Goal: Task Accomplishment & Management: Complete application form

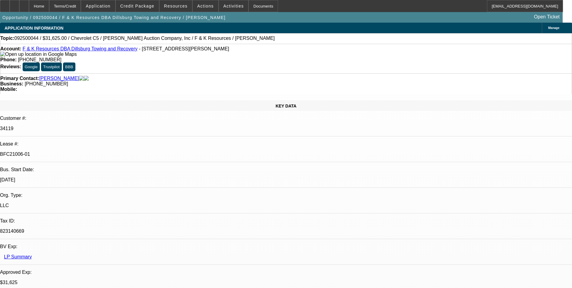
select select "0"
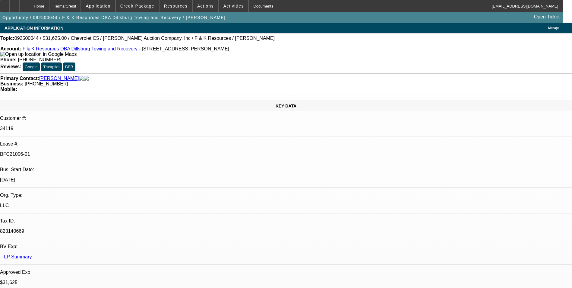
select select "0"
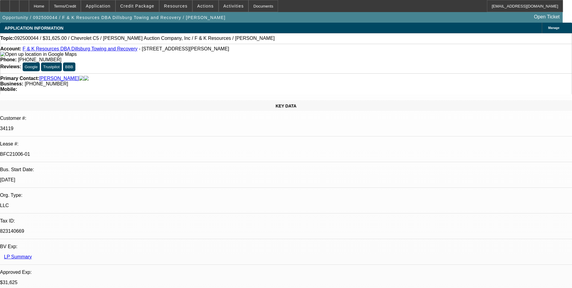
select select "0"
select select "1"
select select "6"
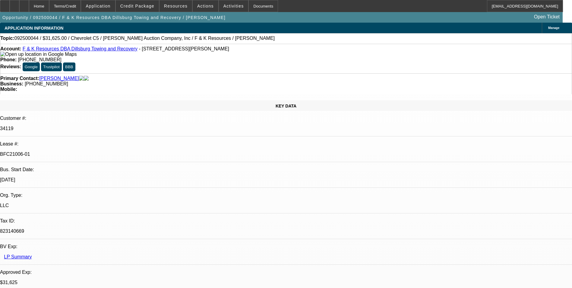
select select "1"
select select "6"
select select "1"
select select "3"
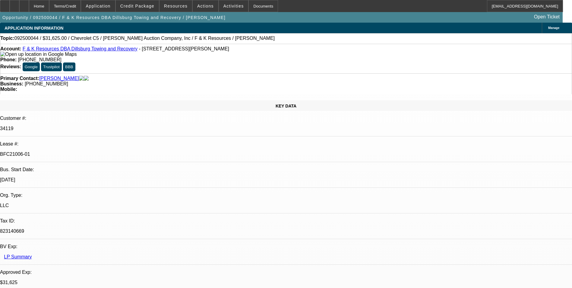
select select "6"
select select "1"
select select "6"
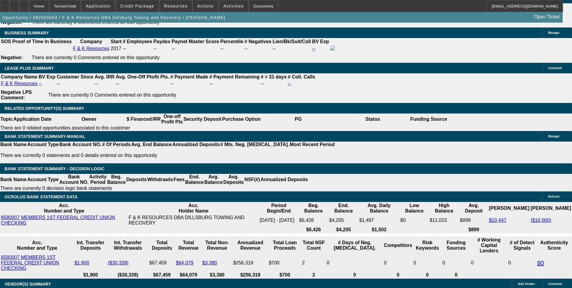
scroll to position [996, 0]
